Goal: Task Accomplishment & Management: Manage account settings

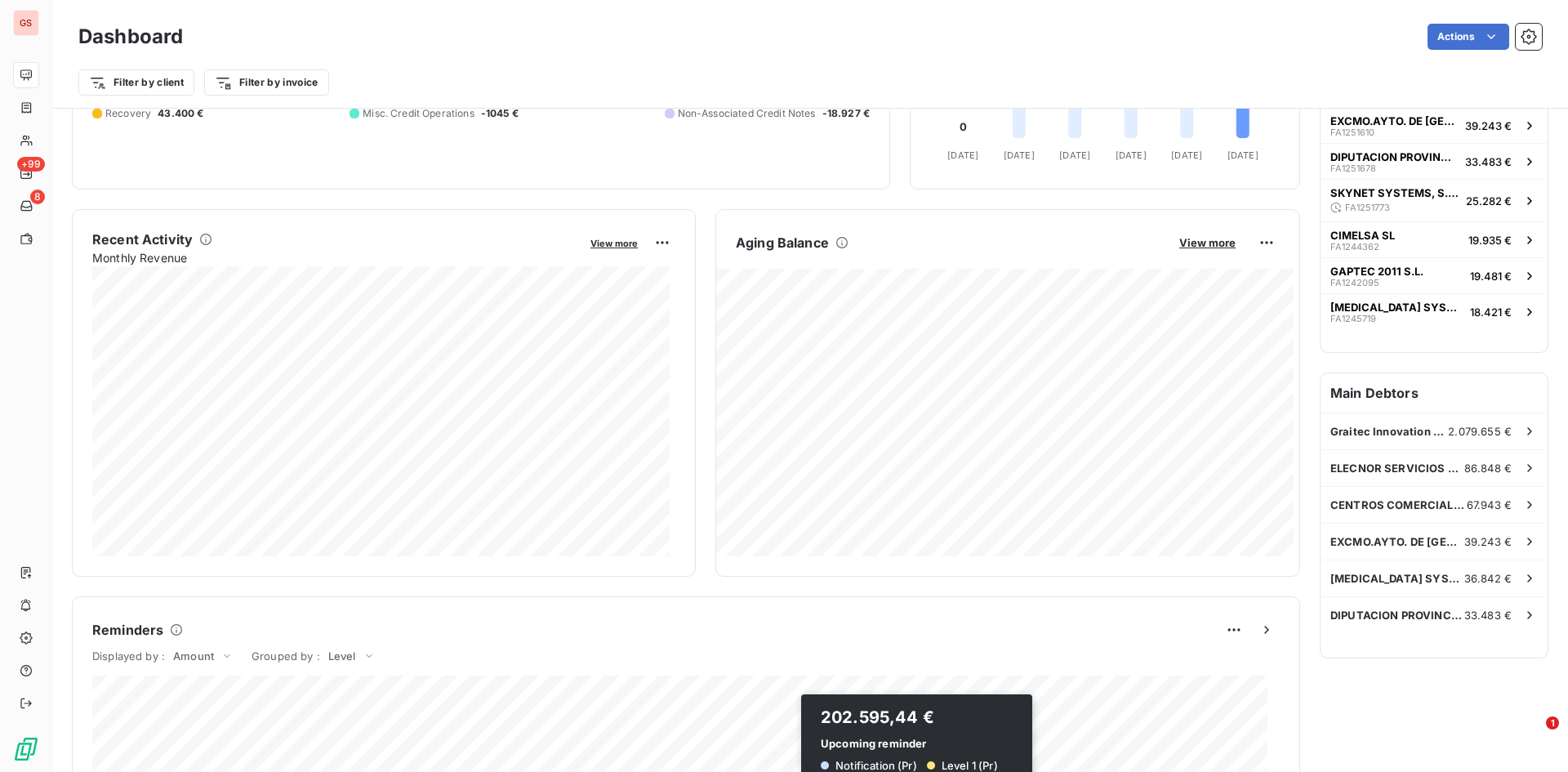
scroll to position [245, 0]
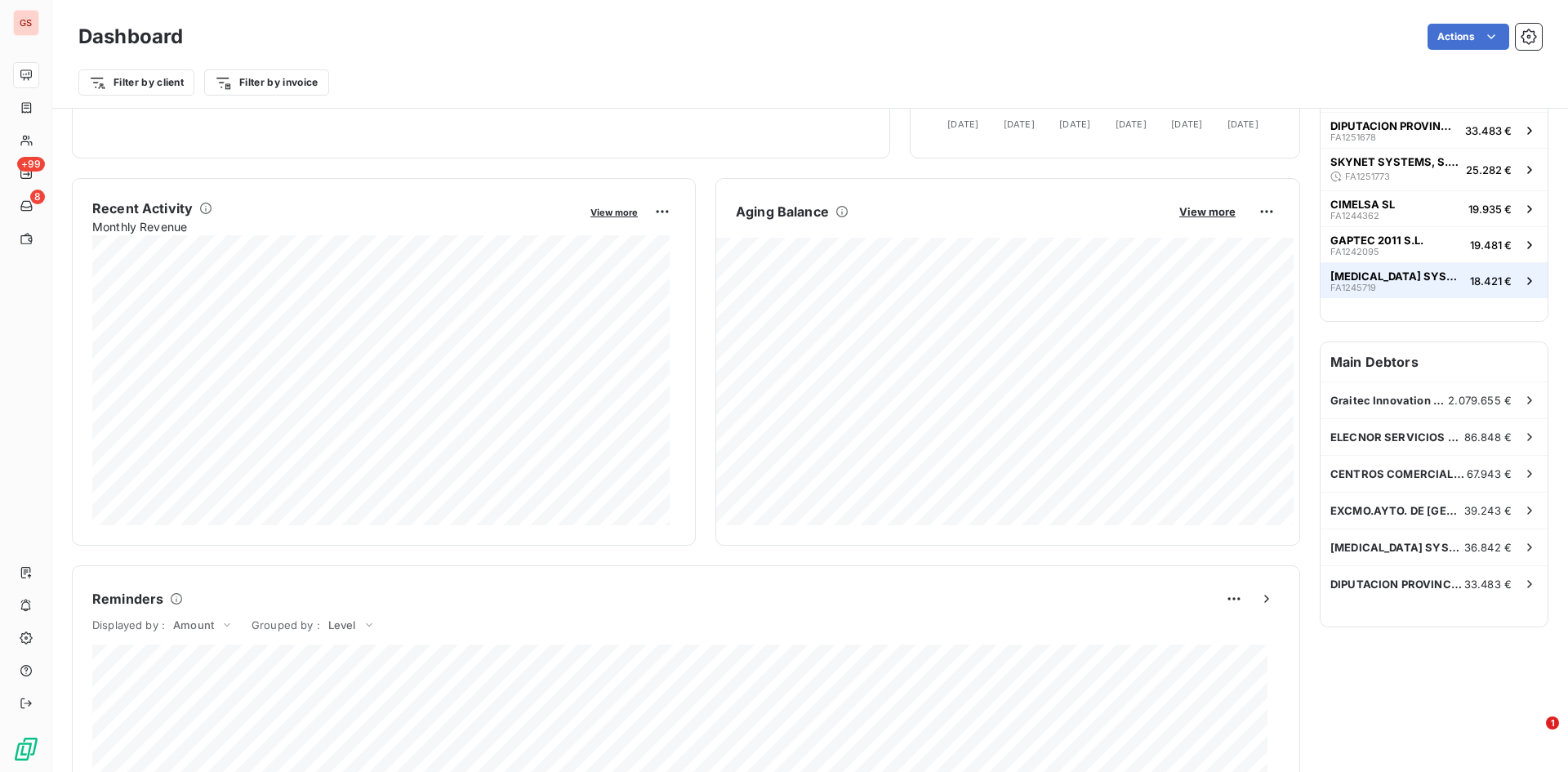
click at [1369, 269] on div "[MEDICAL_DATA] SYSTEM SL. FA1245719" at bounding box center [1397, 280] width 133 height 23
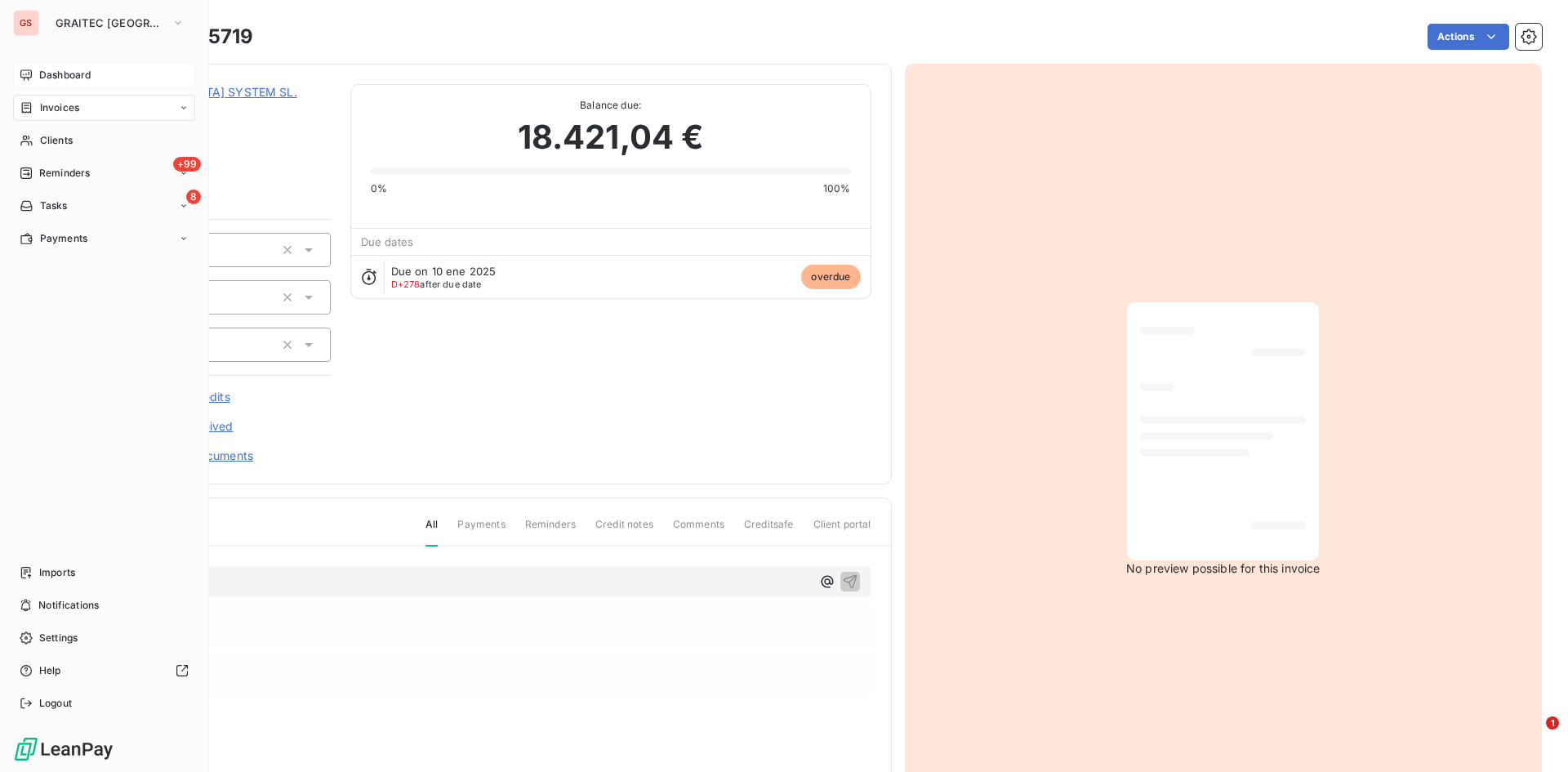
click at [27, 74] on icon at bounding box center [26, 75] width 13 height 13
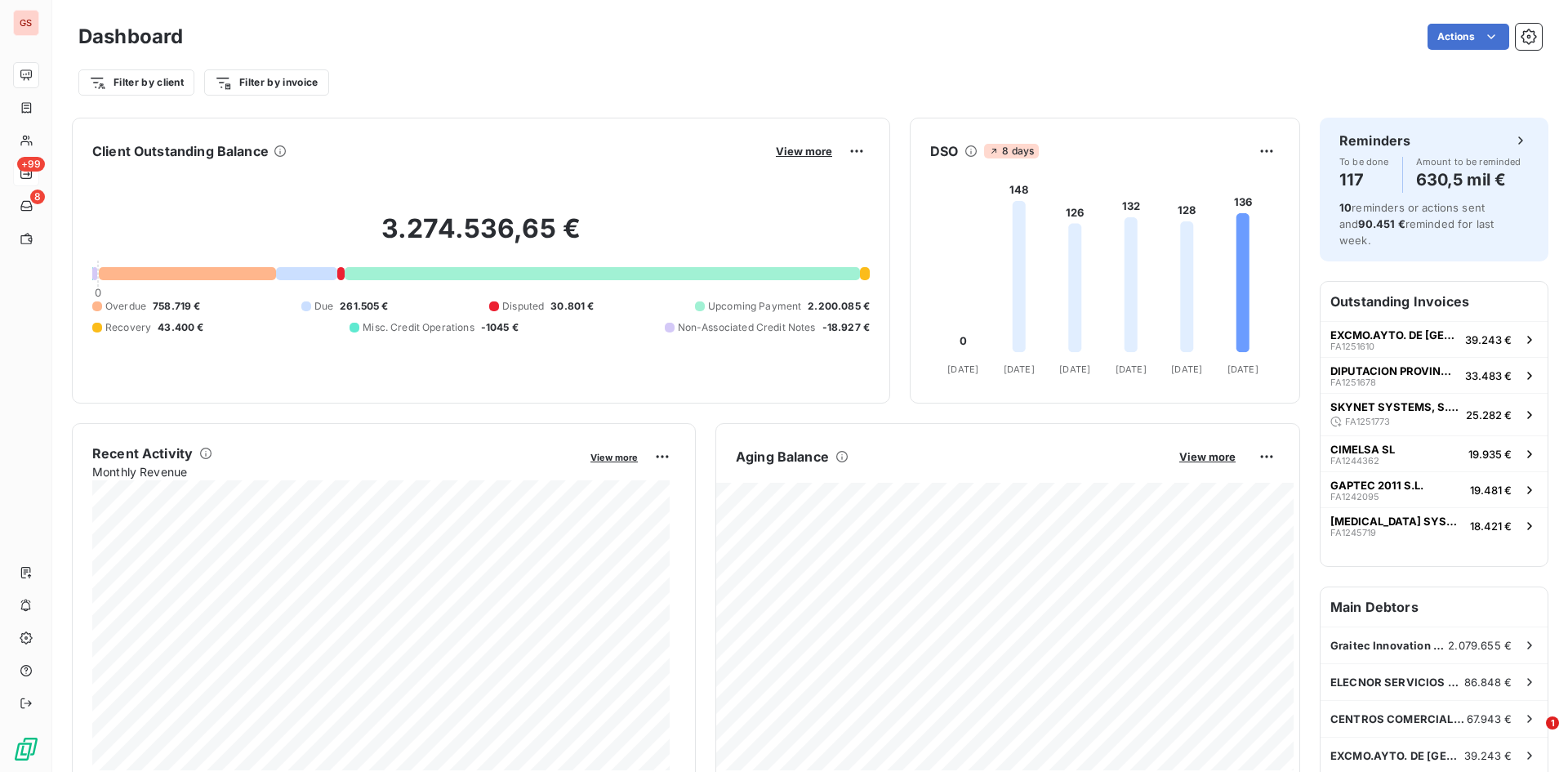
click at [39, 169] on div "+99" at bounding box center [26, 172] width 26 height 26
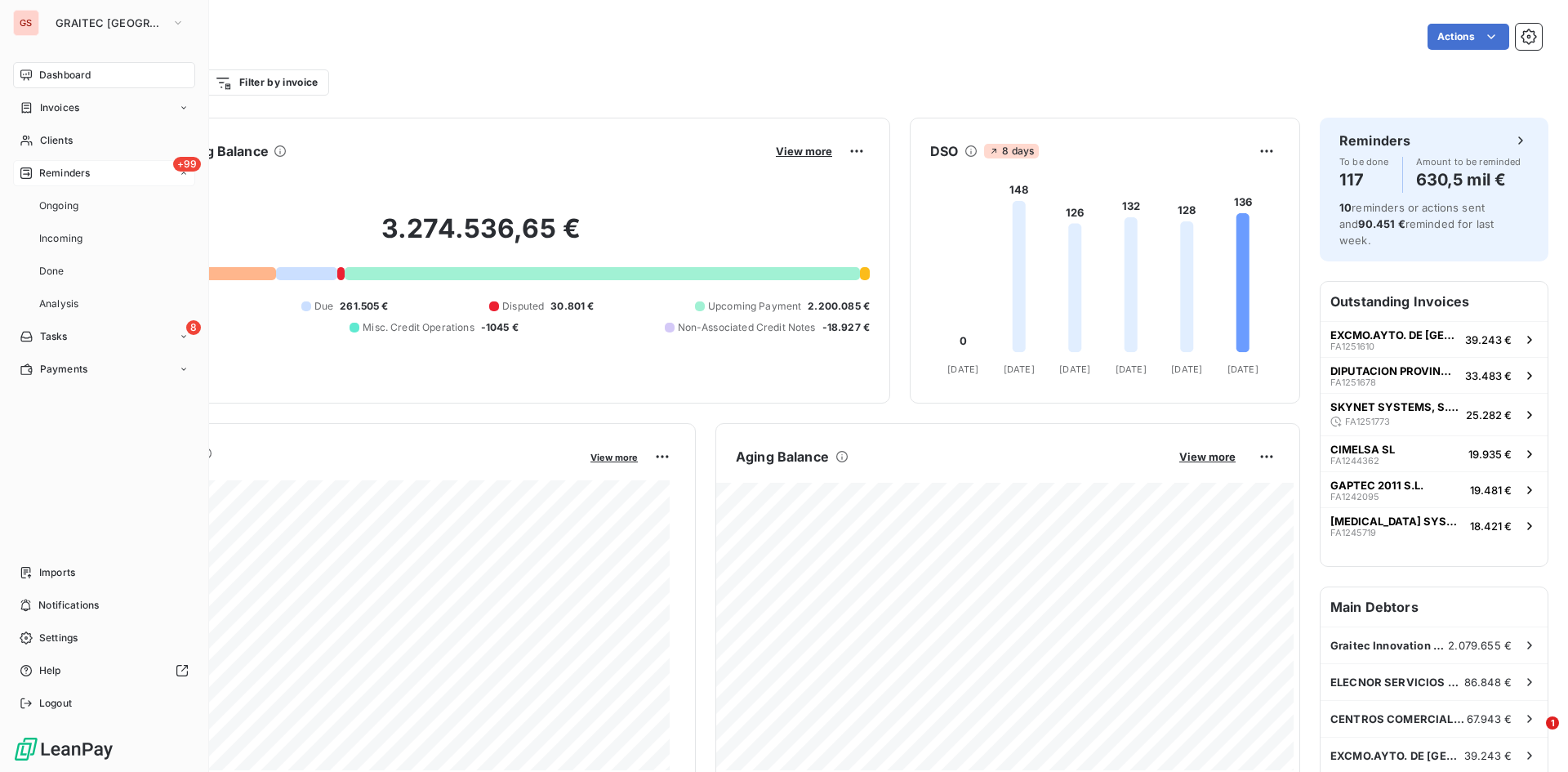
click at [80, 182] on div "+99 Reminders" at bounding box center [104, 172] width 183 height 26
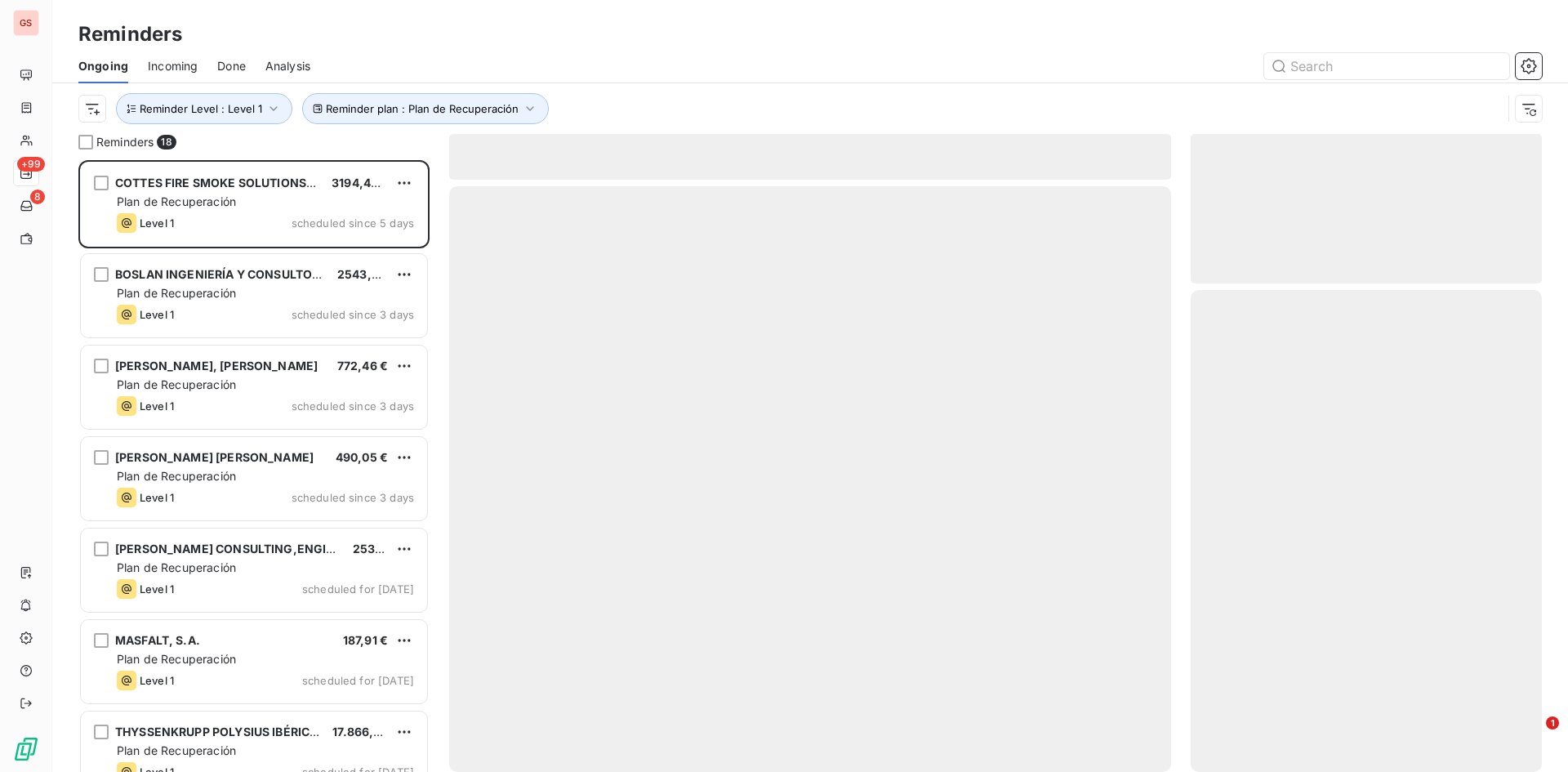
scroll to position [600, 339]
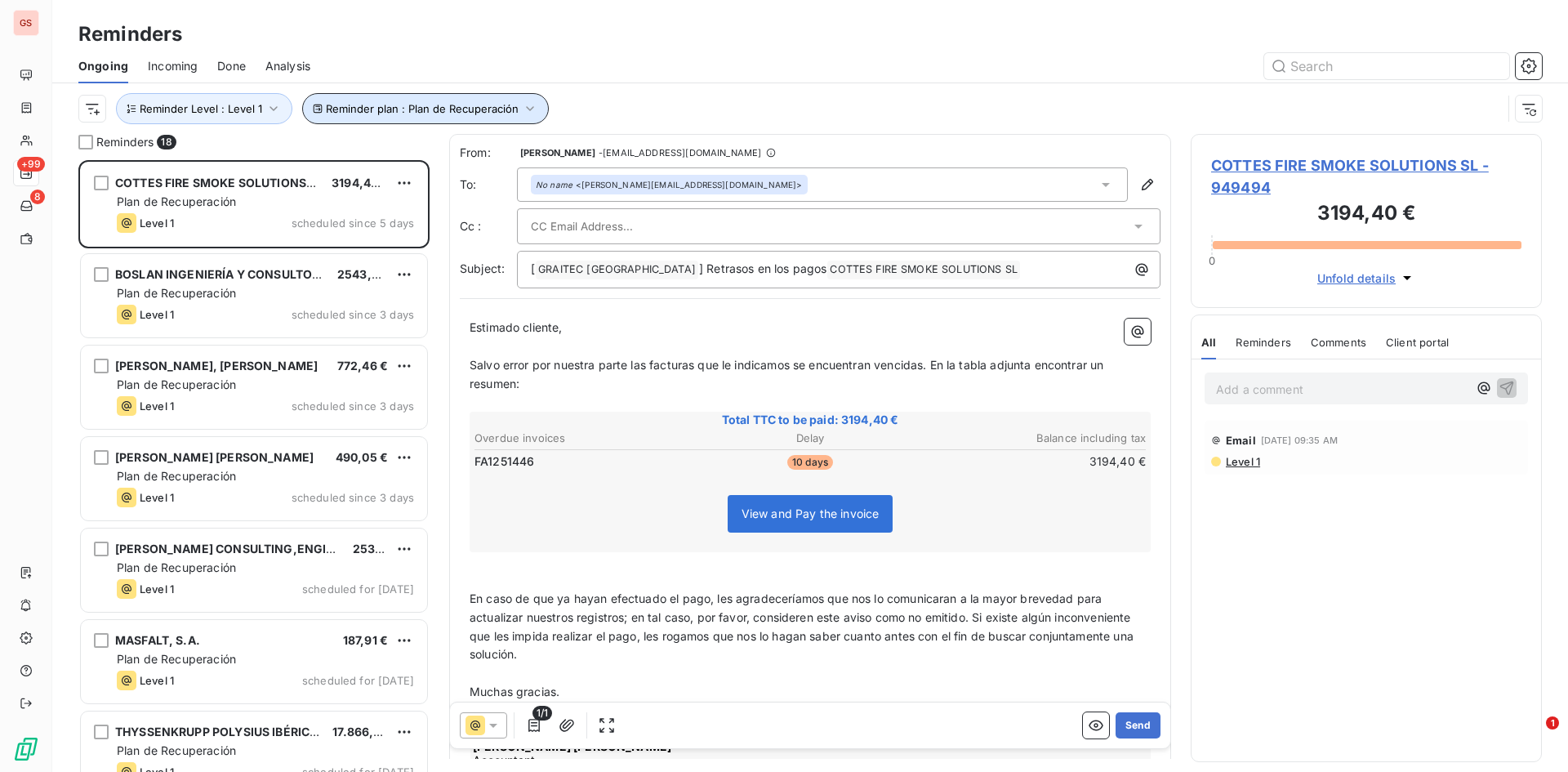
click at [456, 120] on button "Reminder plan : Plan de Recuperación" at bounding box center [425, 109] width 246 height 31
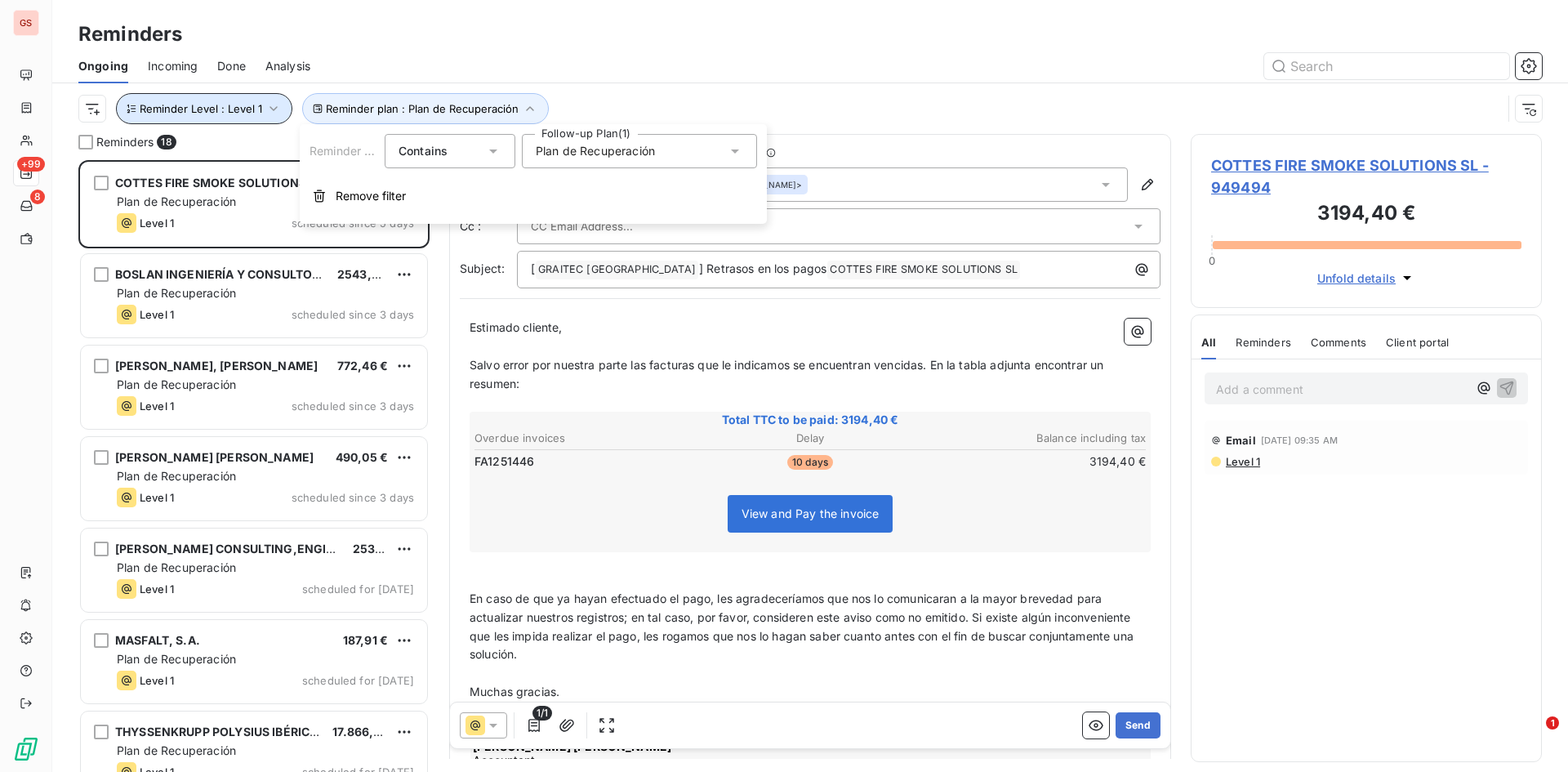
click at [217, 112] on span "Reminder Level : Level 1" at bounding box center [201, 109] width 122 height 13
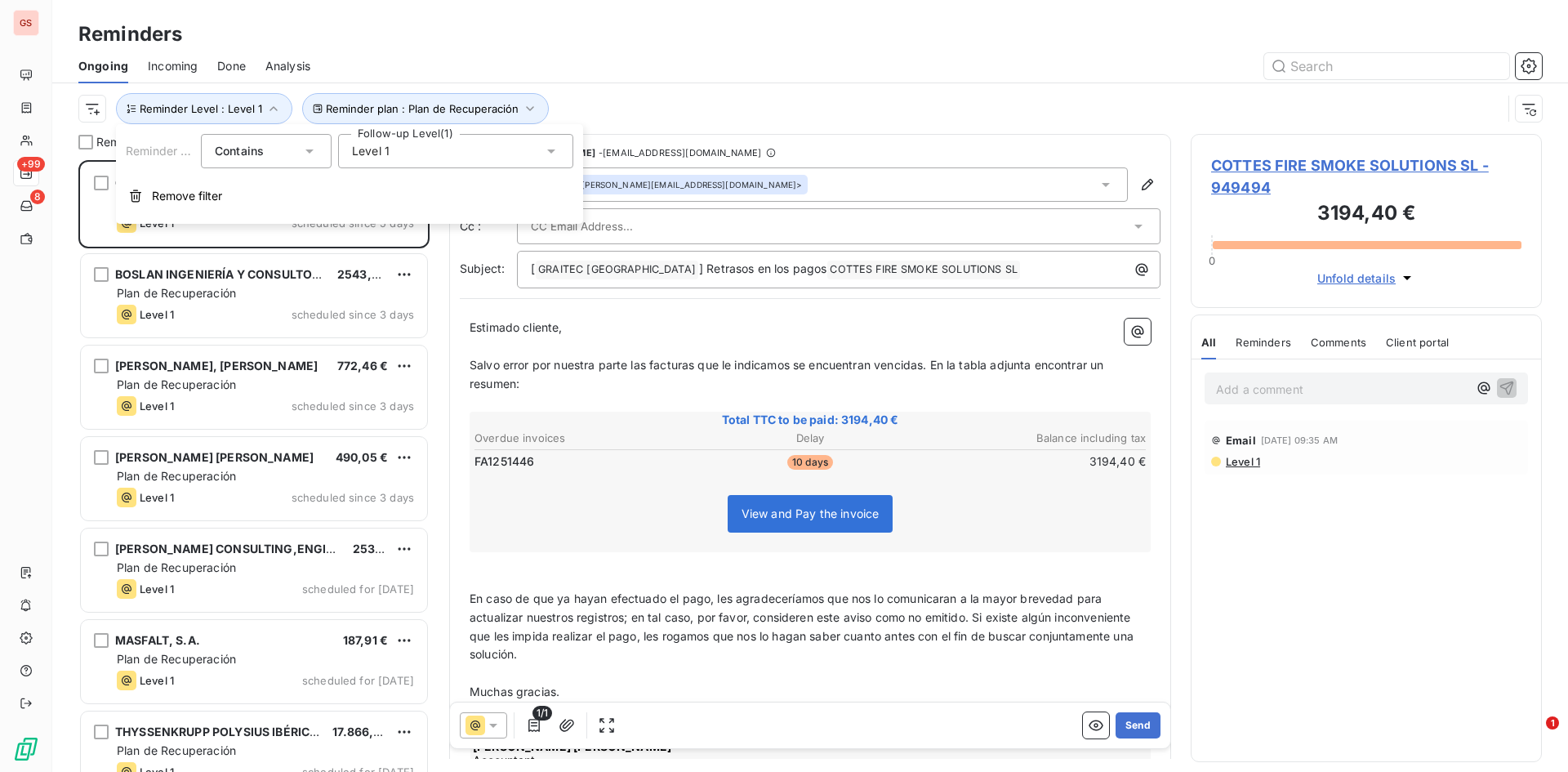
click at [431, 156] on div "Level 1" at bounding box center [455, 151] width 235 height 35
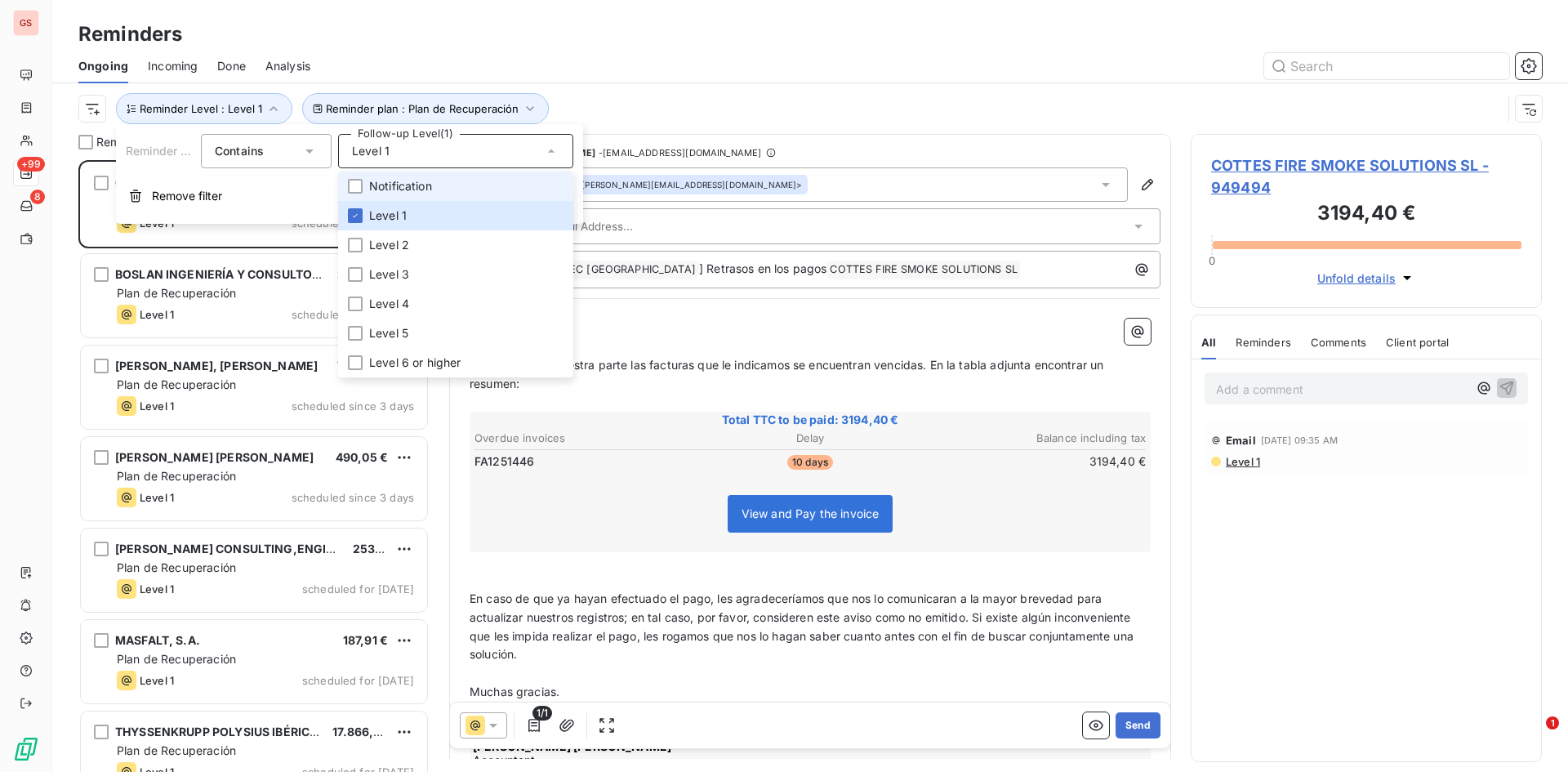
click at [431, 182] on span "Notification" at bounding box center [400, 186] width 63 height 16
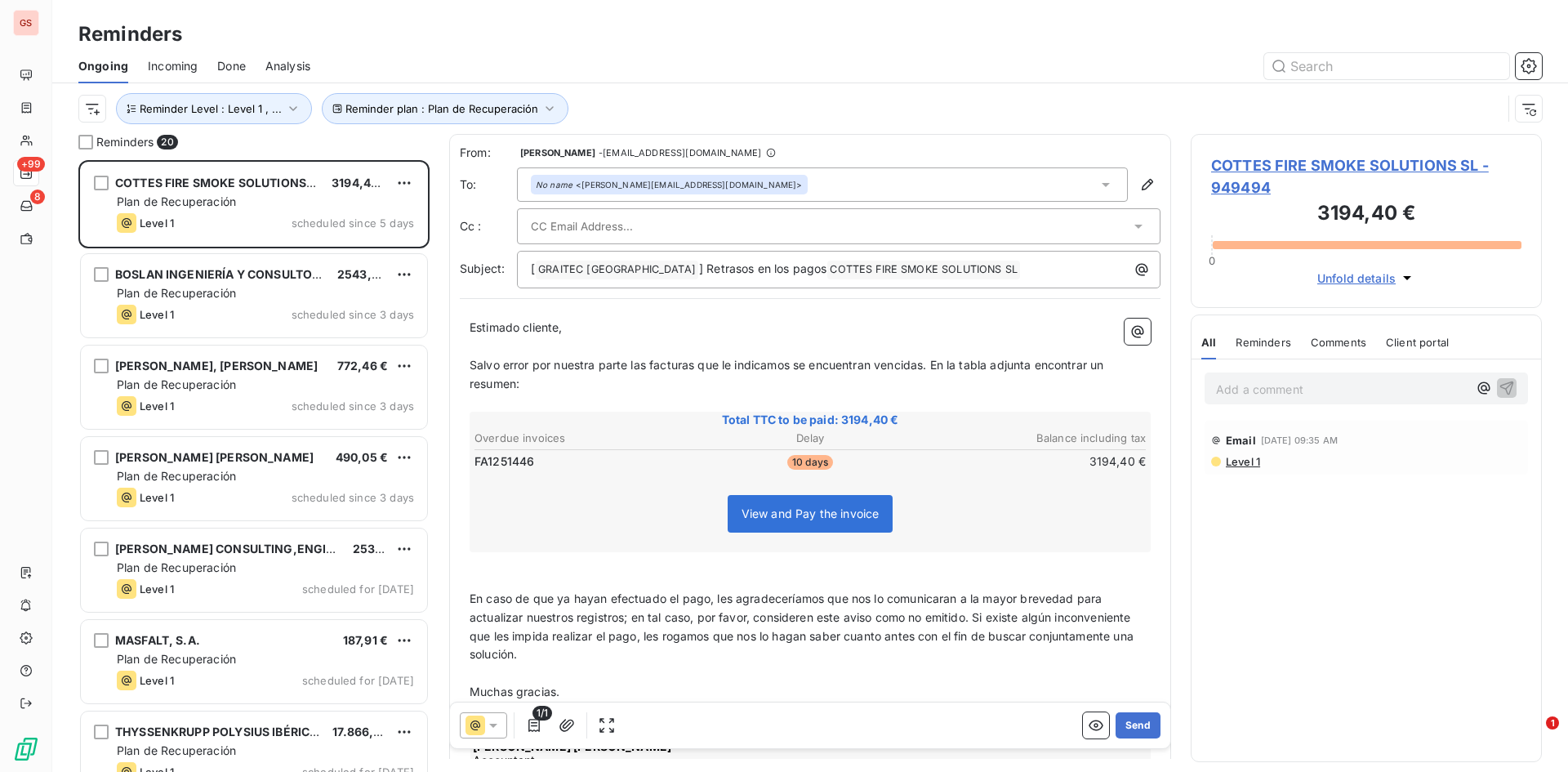
click at [882, 93] on div "Reminder plan : Plan de Recuperación Reminder Level : Level 1 , ..." at bounding box center [790, 109] width 1424 height 31
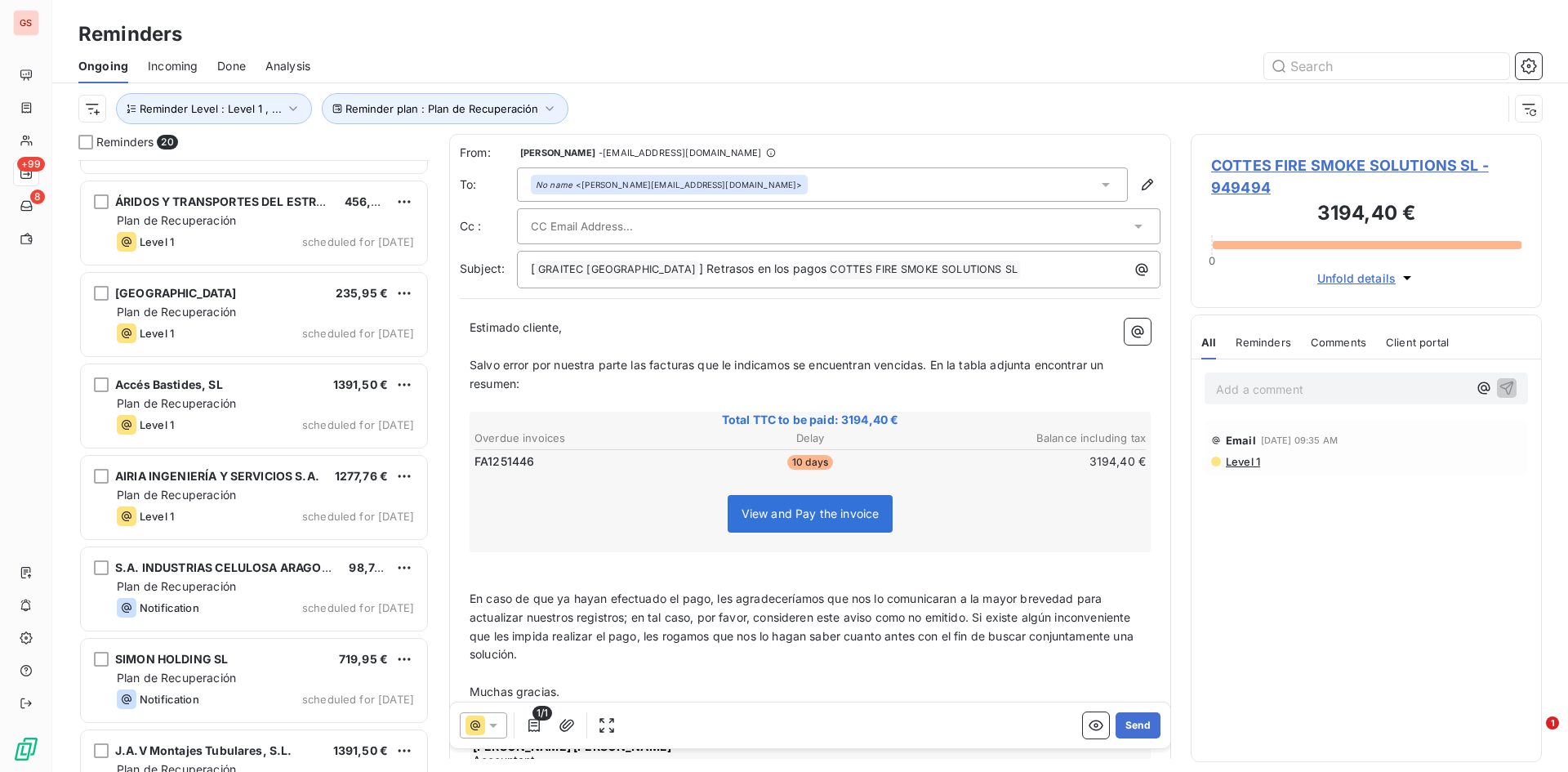
scroll to position [1218, 0]
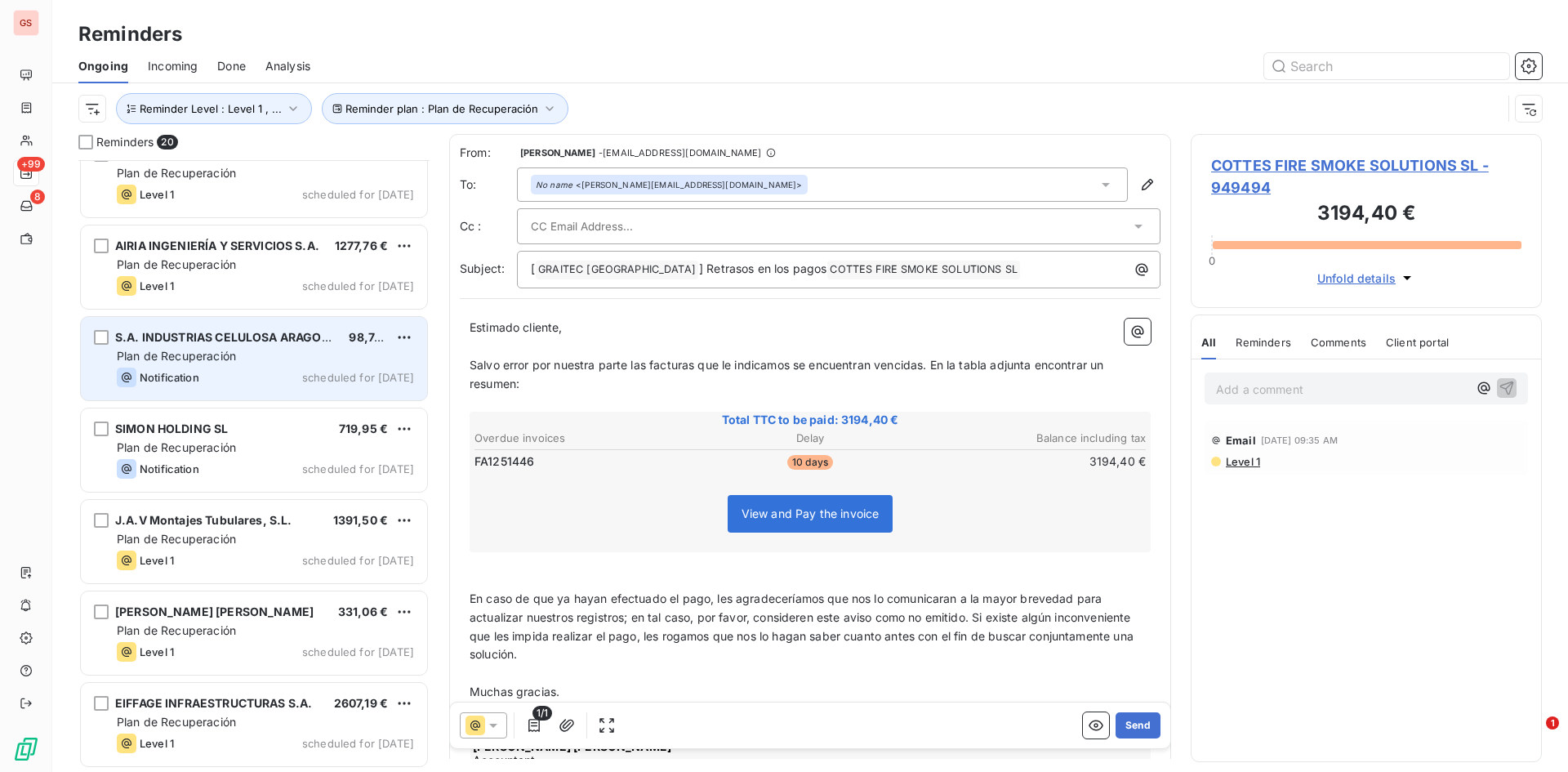
click at [256, 364] on div "S.A. INDUSTRIAS CELULOSA ARAGONESAS 98,74 € Plan de Recuperación Notification s…" at bounding box center [254, 358] width 346 height 83
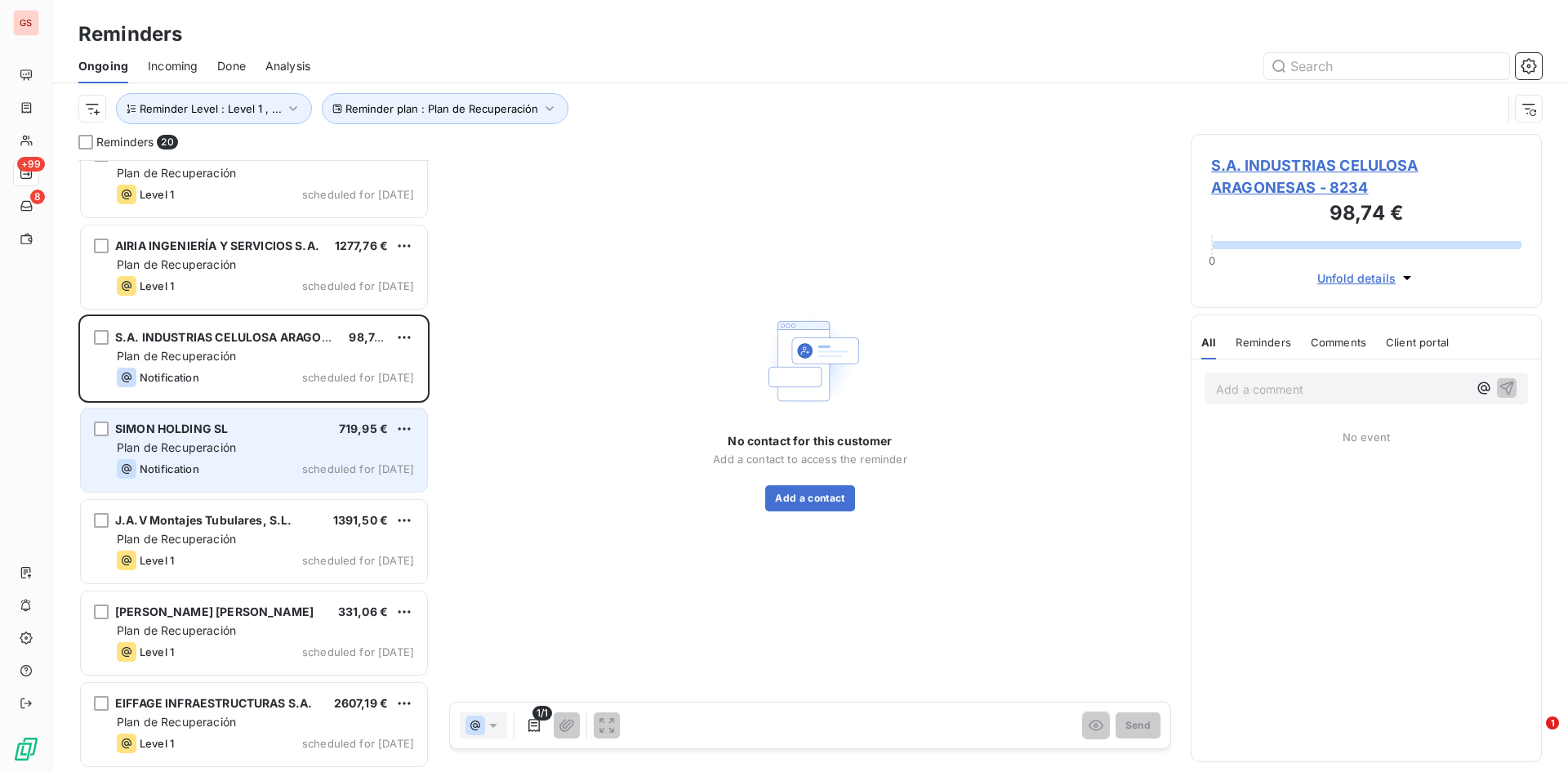
click at [259, 463] on div "Notification scheduled for [DATE]" at bounding box center [266, 468] width 298 height 19
